Goal: Transaction & Acquisition: Purchase product/service

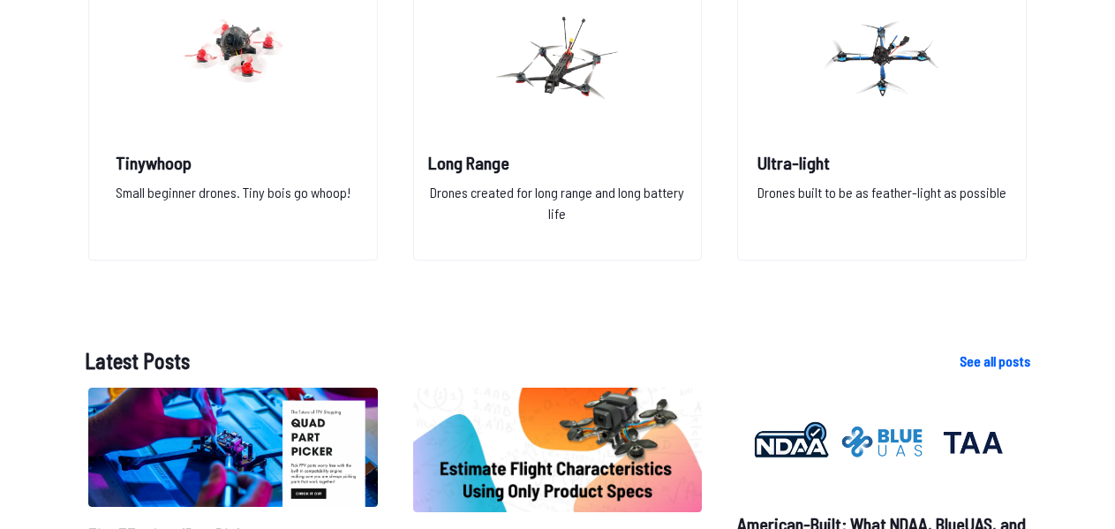
scroll to position [1730, 0]
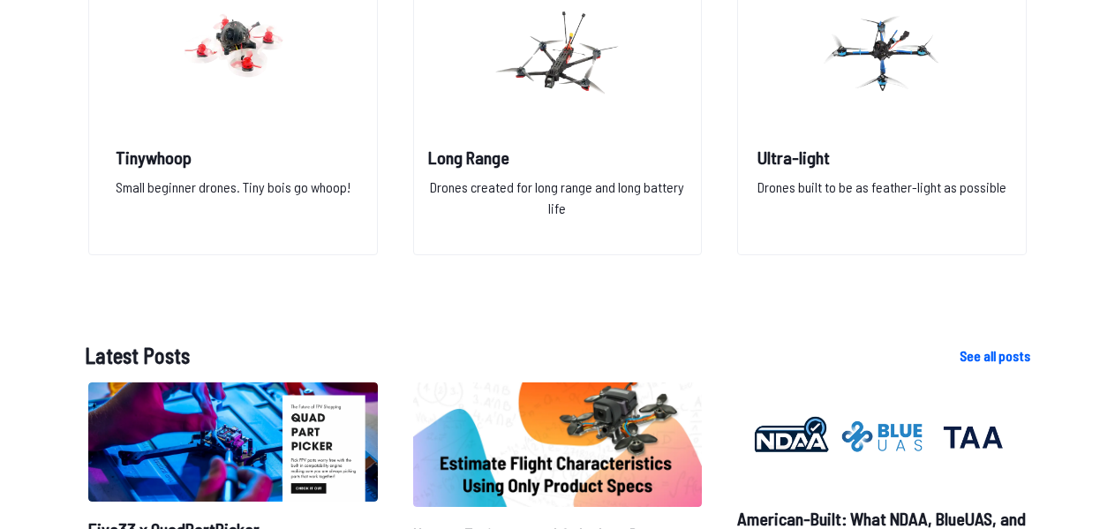
click at [986, 357] on link "See all posts" at bounding box center [994, 355] width 71 height 21
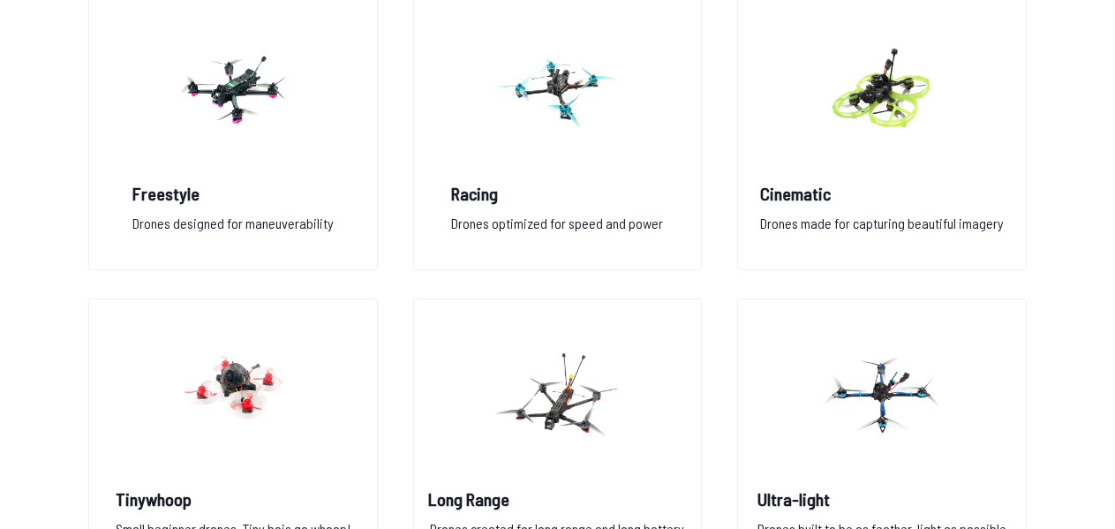
scroll to position [1522, 0]
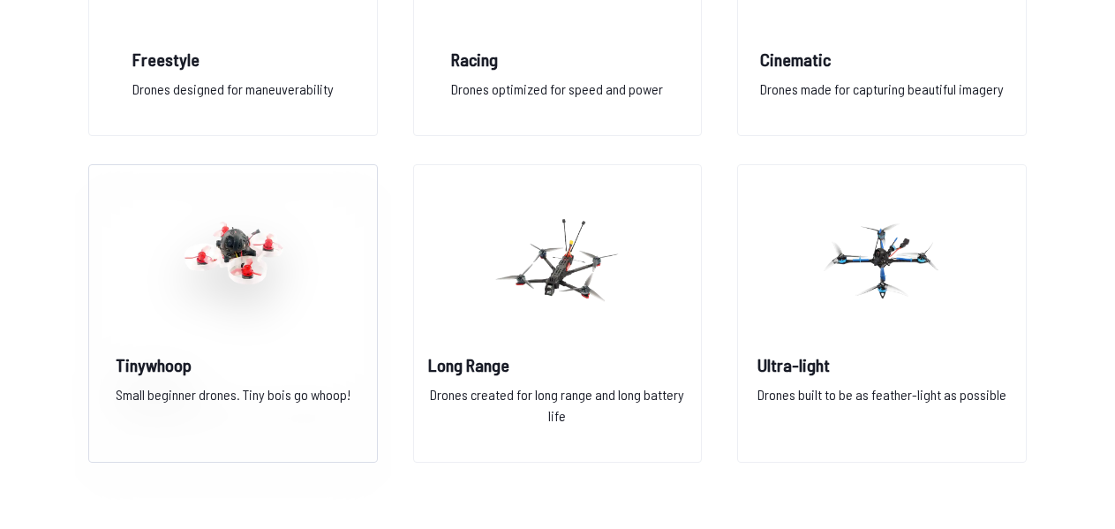
click at [243, 262] on img at bounding box center [232, 260] width 127 height 155
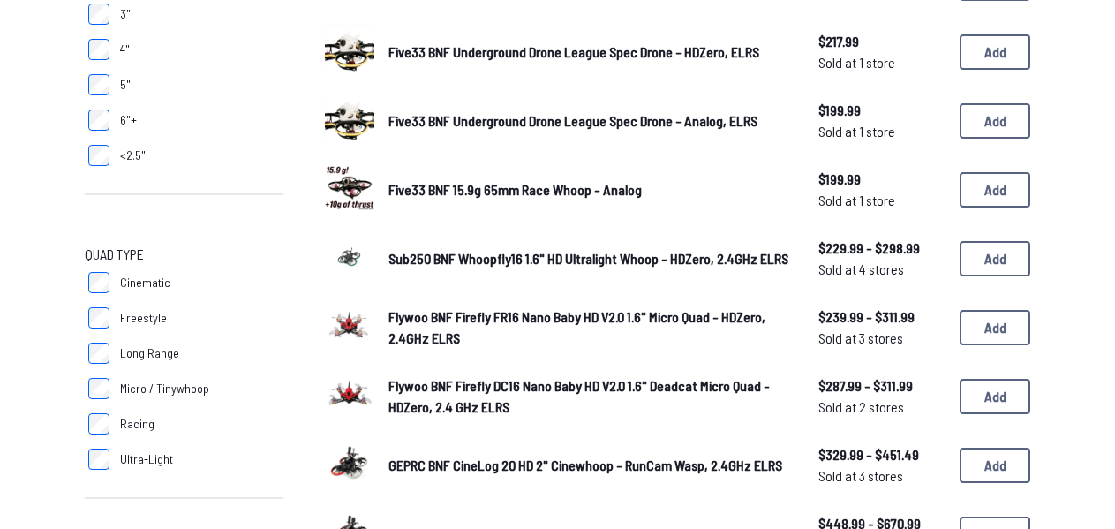
scroll to position [450, 0]
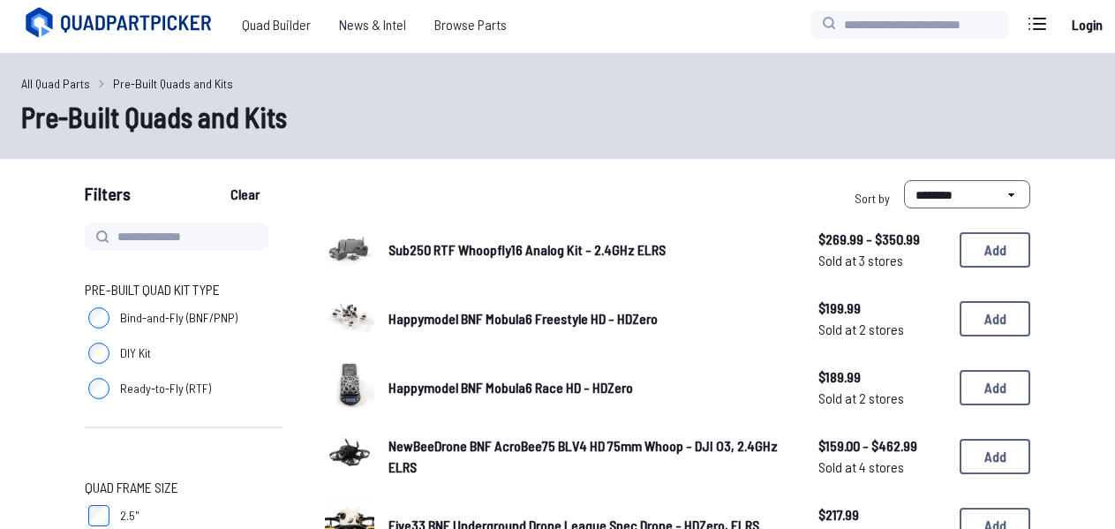
scroll to position [184, 0]
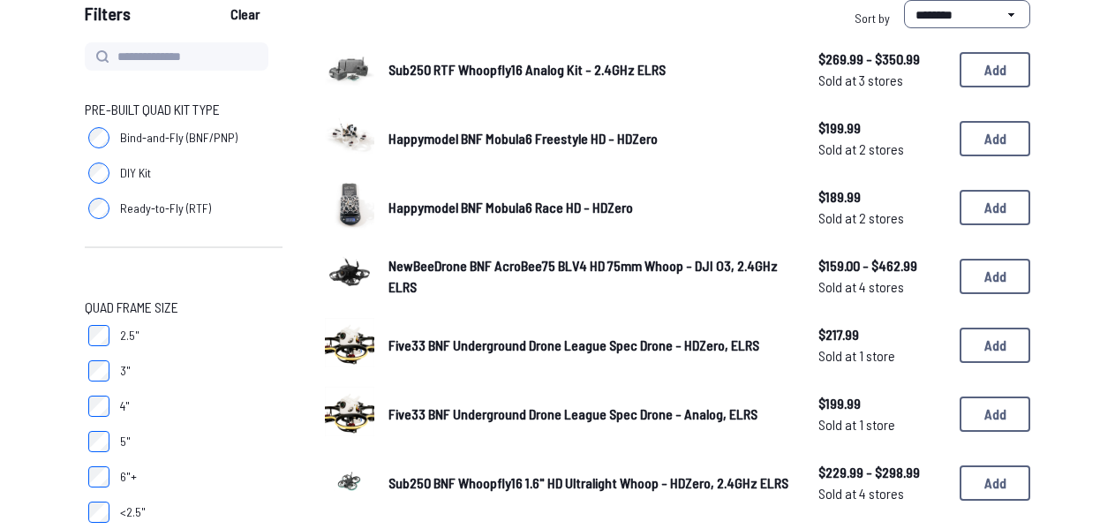
click at [491, 267] on span "NewBeeDrone BNF AcroBee75 BLV4 HD 75mm Whoop - DJI O3, 2.4GHz ELRS" at bounding box center [582, 276] width 389 height 38
click at [497, 259] on span "NewBeeDrone BNF AcroBee75 BLV4 HD 75mm Whoop - DJI O3, 2.4GHz ELRS" at bounding box center [582, 276] width 389 height 38
